Goal: Find specific page/section: Find specific page/section

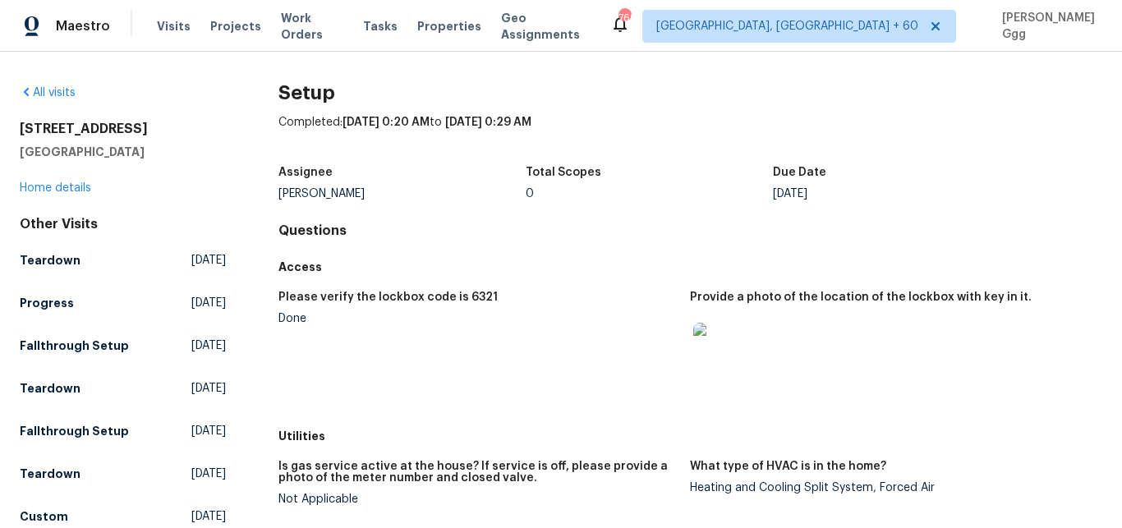
click at [175, 16] on div "Visits Projects Work Orders Tasks Properties Geo Assignments" at bounding box center [384, 26] width 454 height 33
click at [173, 26] on span "Visits" at bounding box center [174, 26] width 34 height 16
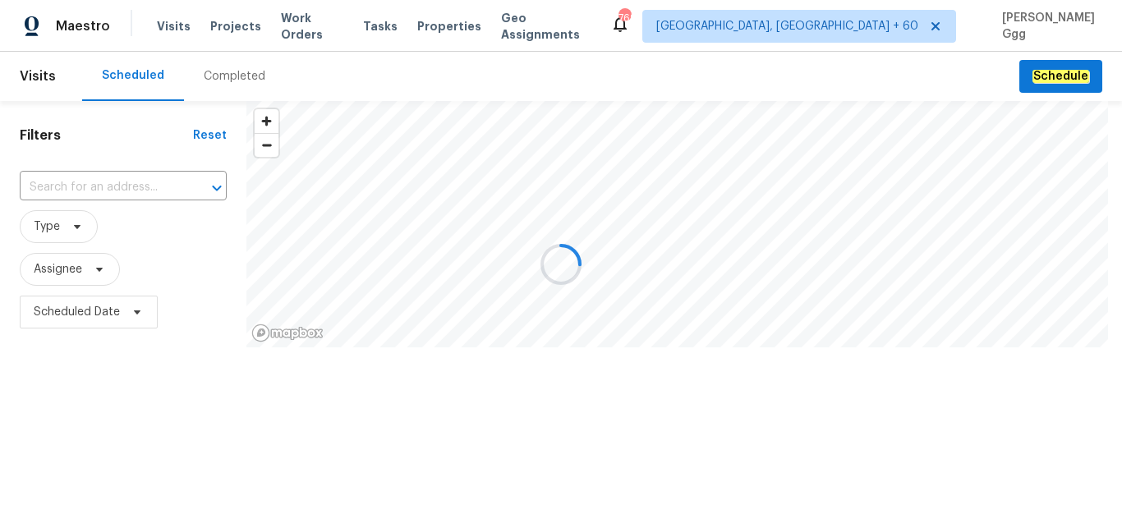
click at [202, 72] on div at bounding box center [561, 264] width 1122 height 528
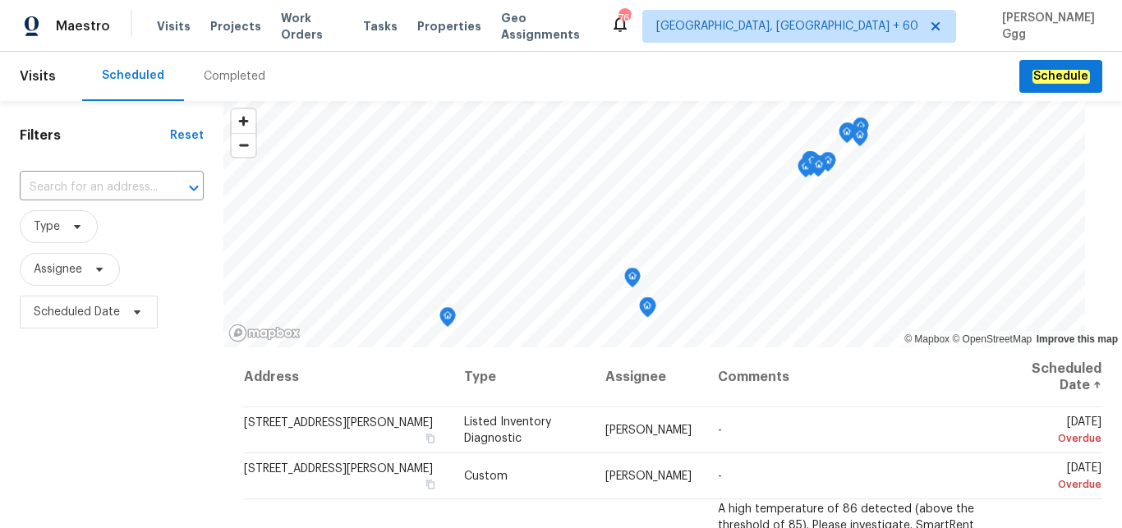
click at [223, 75] on div "Completed" at bounding box center [235, 76] width 62 height 16
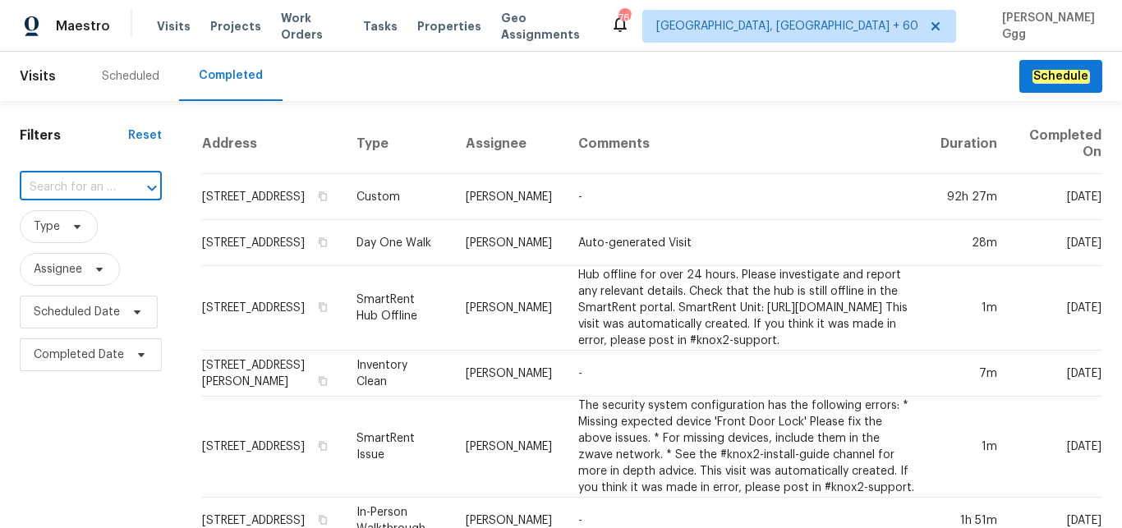
paste input "[STREET_ADDRESS]"
type input "[STREET_ADDRESS]"
click at [67, 229] on li "[STREET_ADDRESS]" at bounding box center [90, 224] width 140 height 27
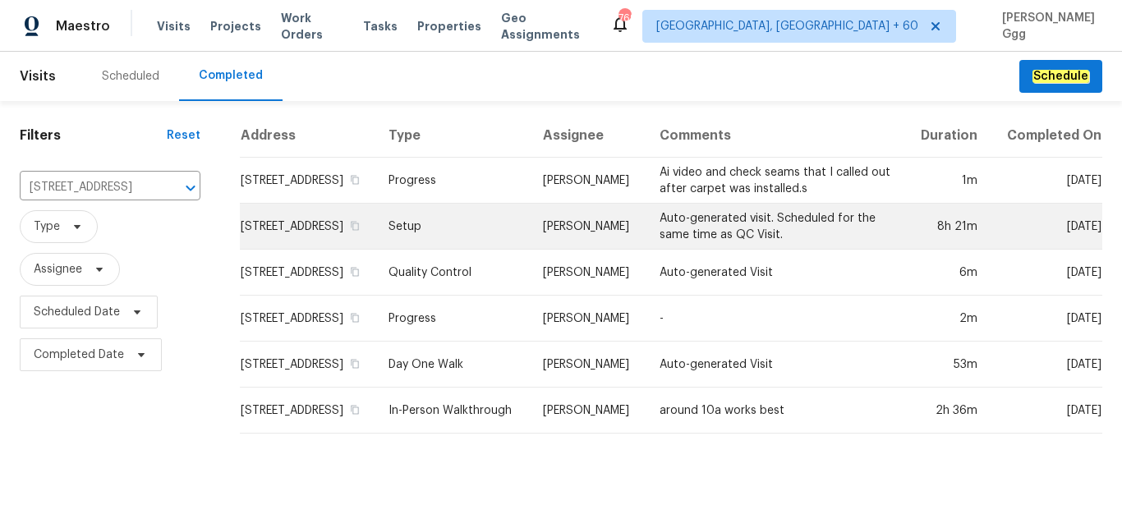
click at [459, 243] on td "Setup" at bounding box center [452, 227] width 154 height 46
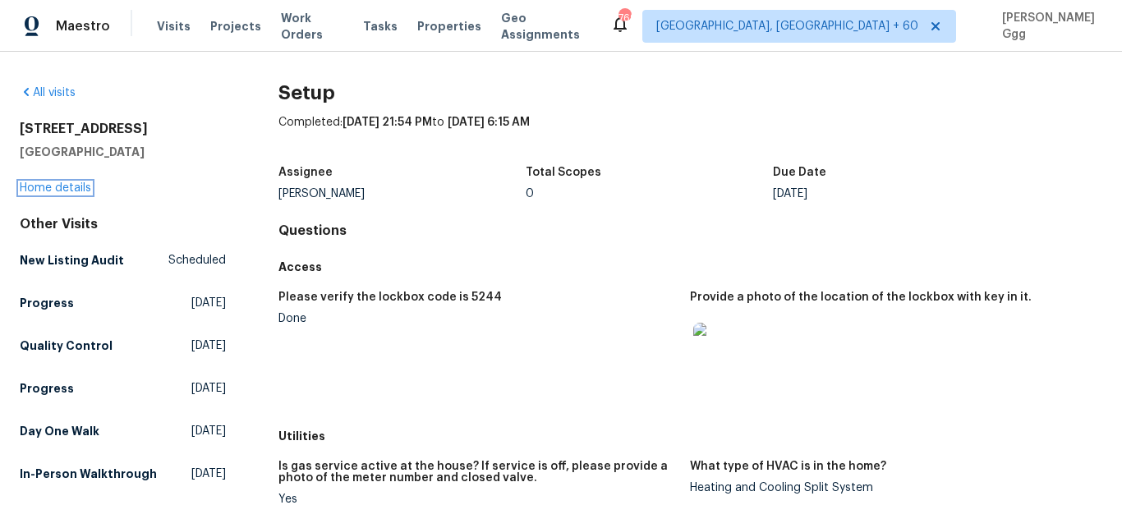
click at [52, 187] on link "Home details" at bounding box center [55, 188] width 71 height 12
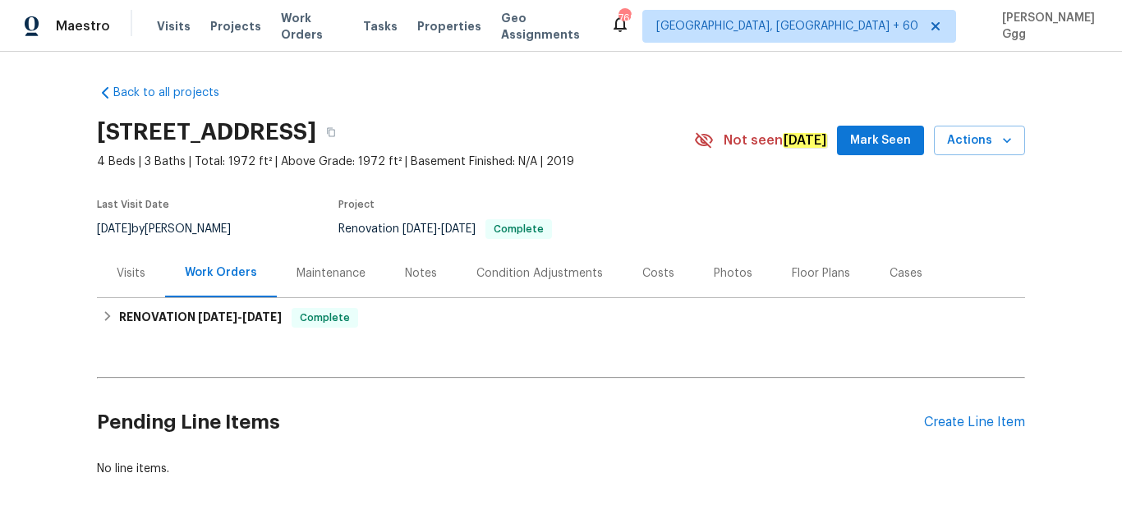
click at [714, 269] on div "Photos" at bounding box center [733, 273] width 39 height 16
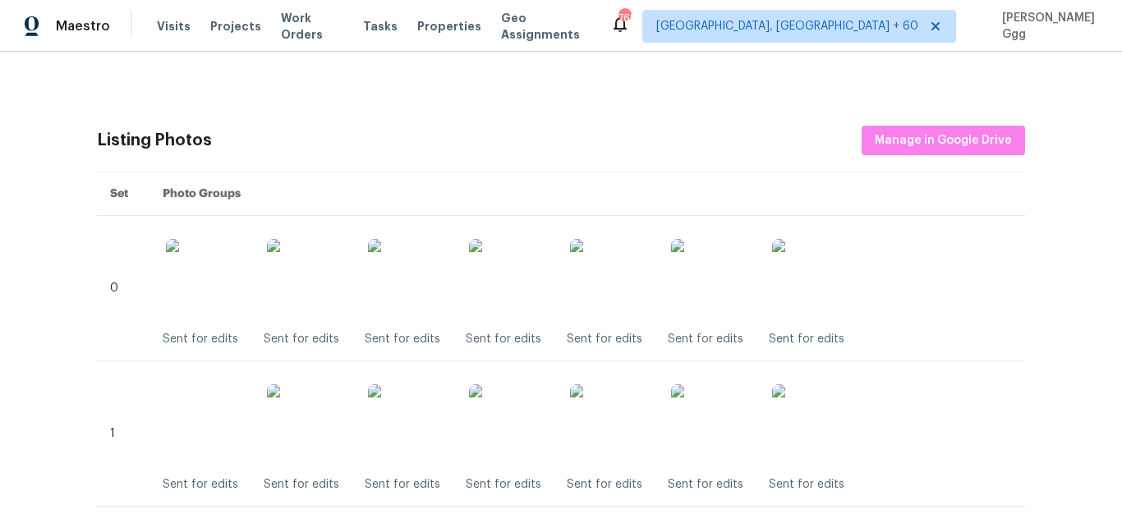
scroll to position [828, 0]
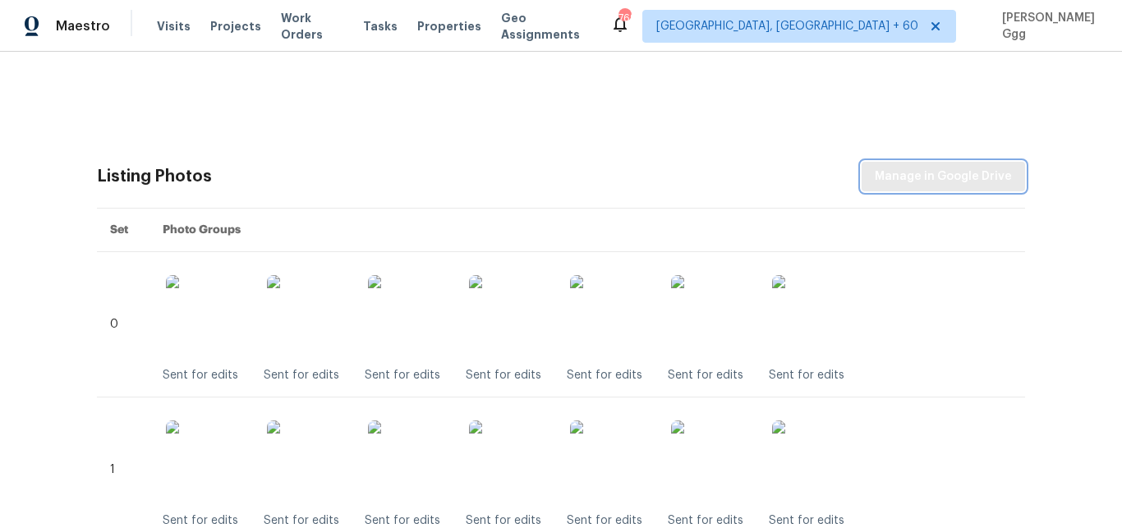
click at [900, 181] on span "Manage in Google Drive" at bounding box center [943, 177] width 137 height 21
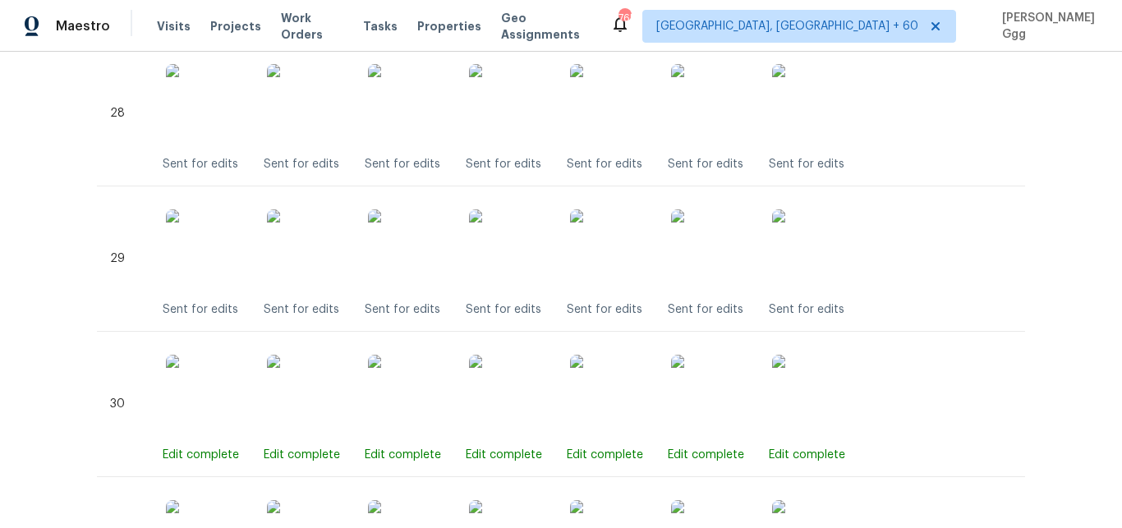
scroll to position [5318, 0]
